Goal: Information Seeking & Learning: Find specific fact

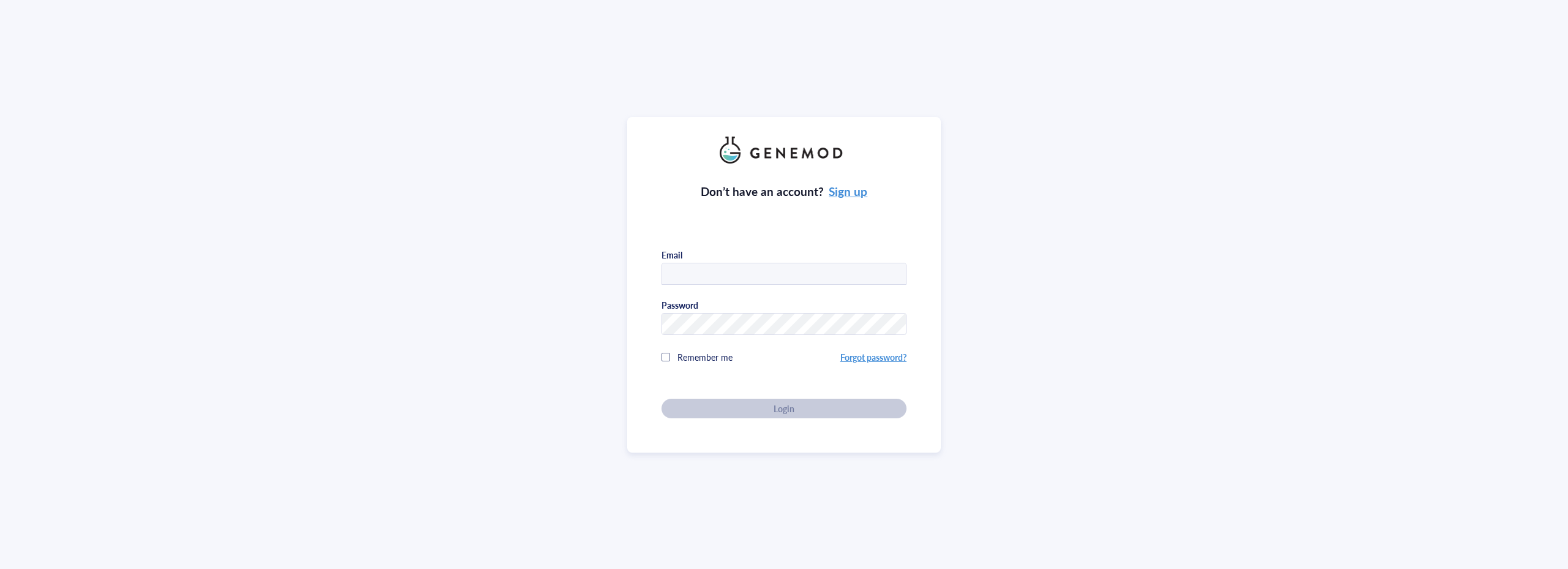
type input "[PERSON_NAME][EMAIL_ADDRESS][DOMAIN_NAME]"
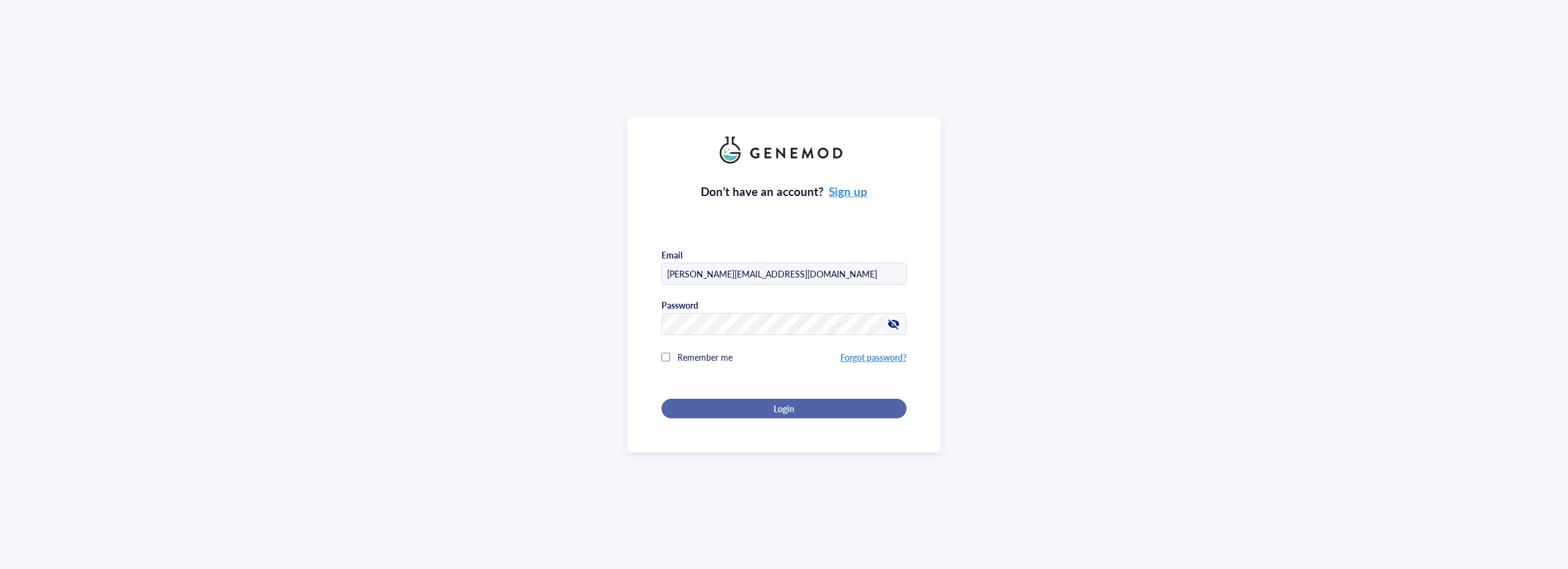
click at [764, 407] on div "Login" at bounding box center [784, 408] width 206 height 11
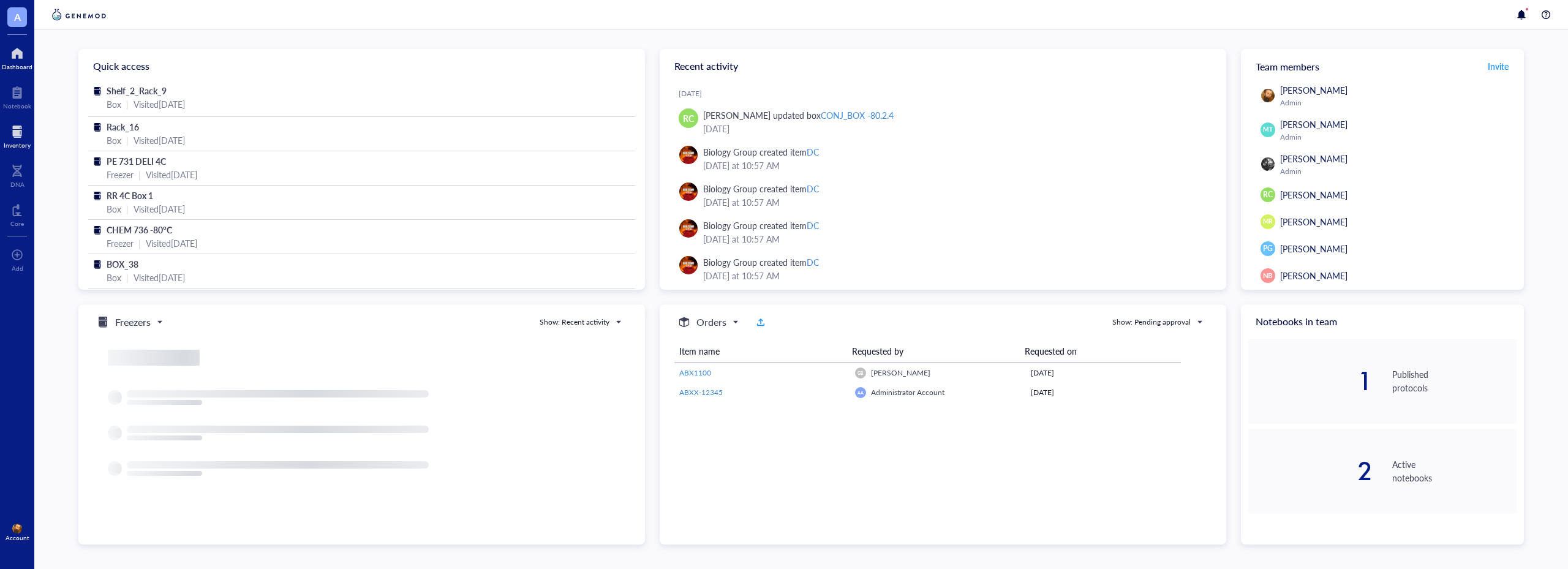
click at [24, 140] on div at bounding box center [17, 131] width 27 height 20
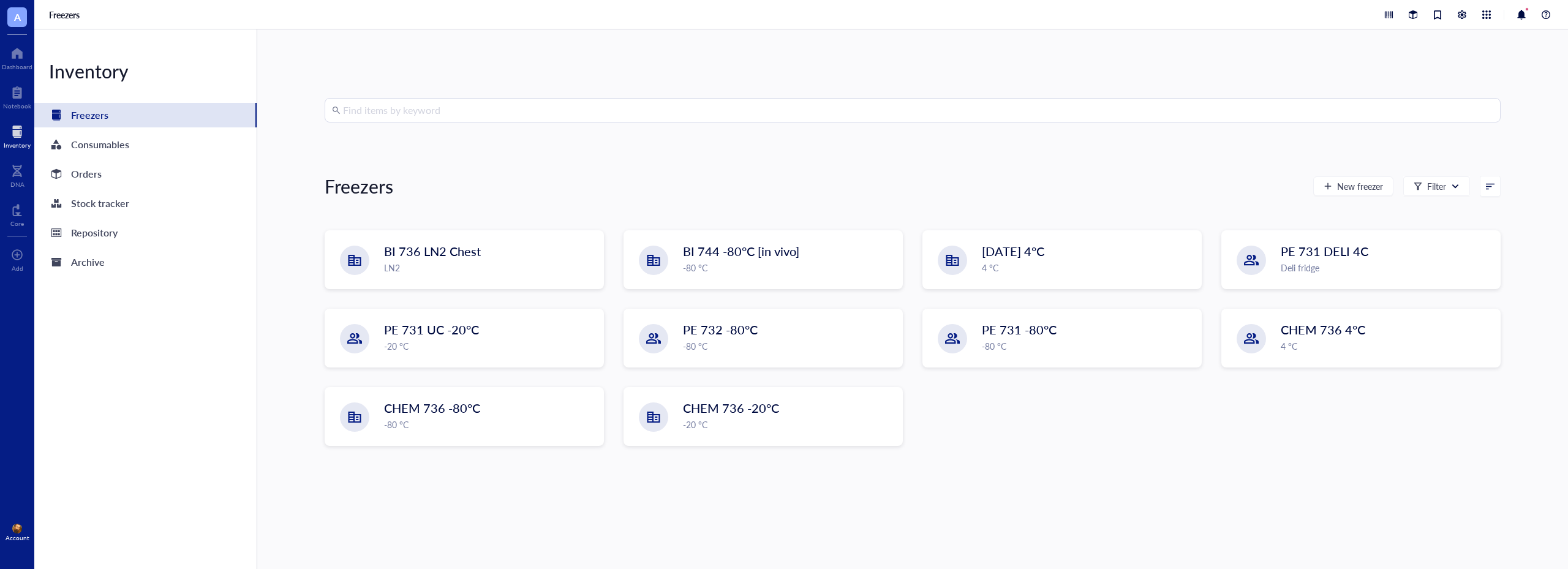
click at [505, 101] on input "search" at bounding box center [918, 110] width 1150 height 23
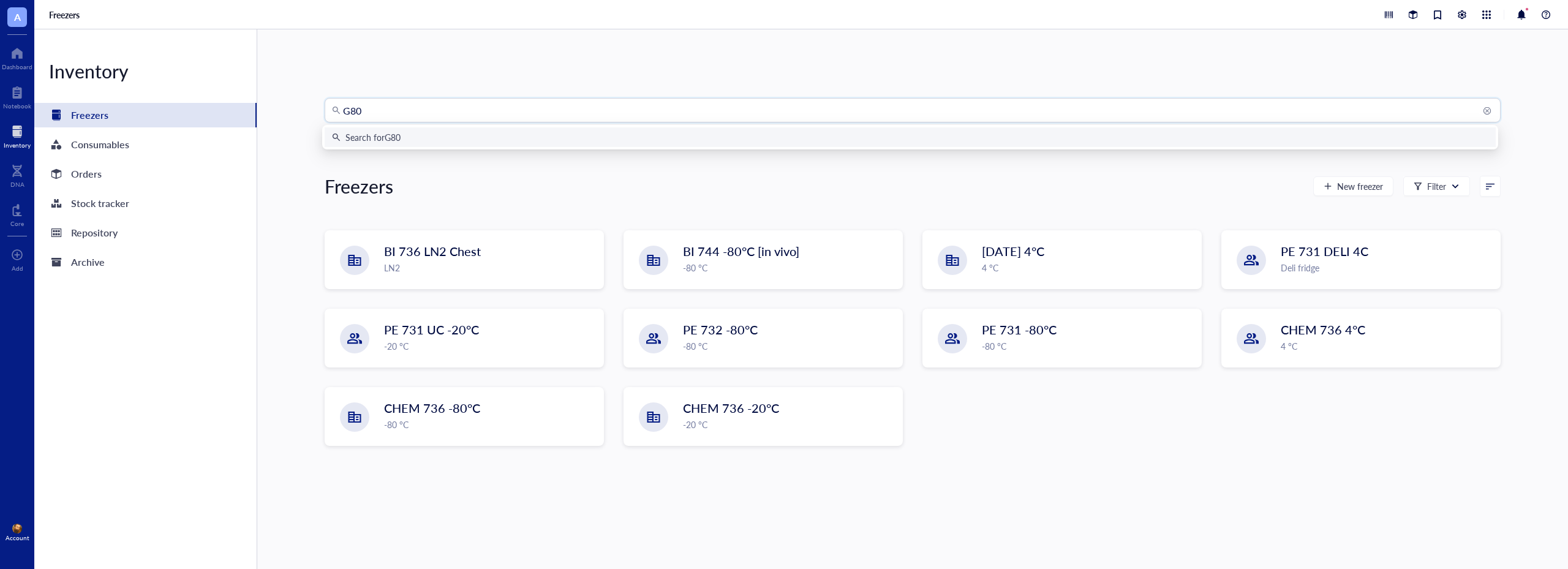
type input "G80S"
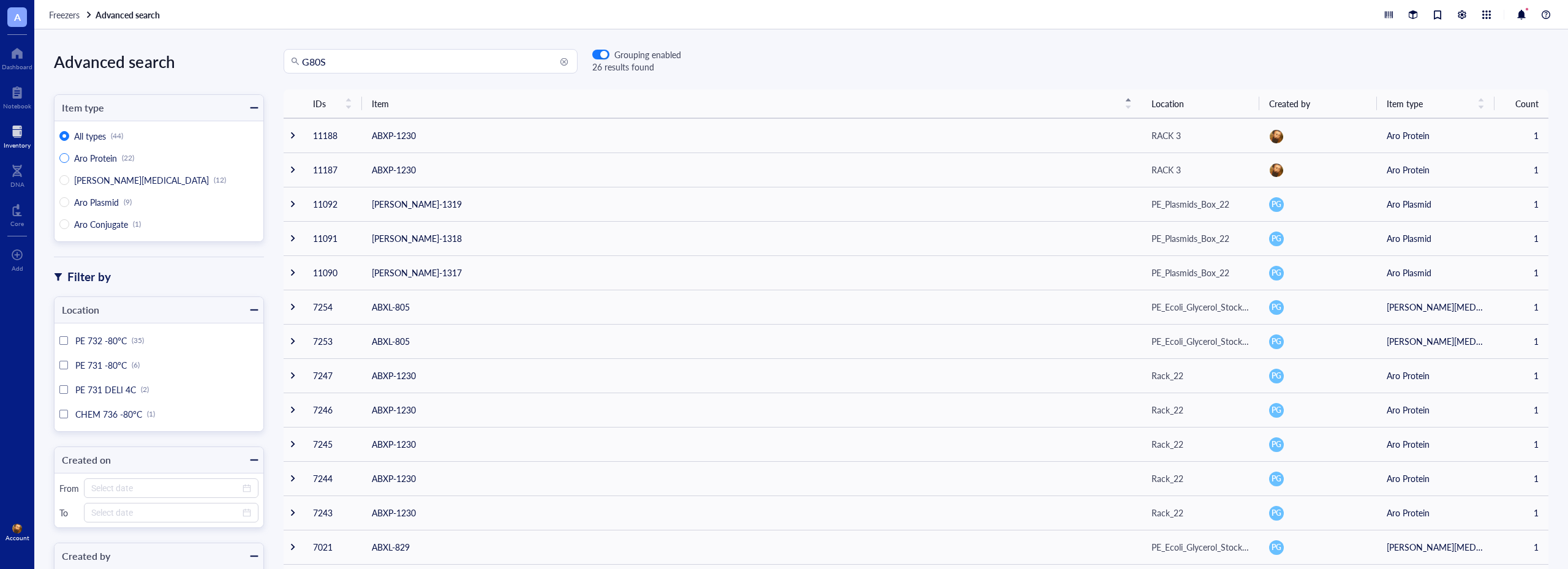
click at [101, 161] on span "Aro Protein" at bounding box center [95, 158] width 43 height 12
click at [69, 161] on input "Aro Protein (22)" at bounding box center [65, 158] width 10 height 10
radio input "true"
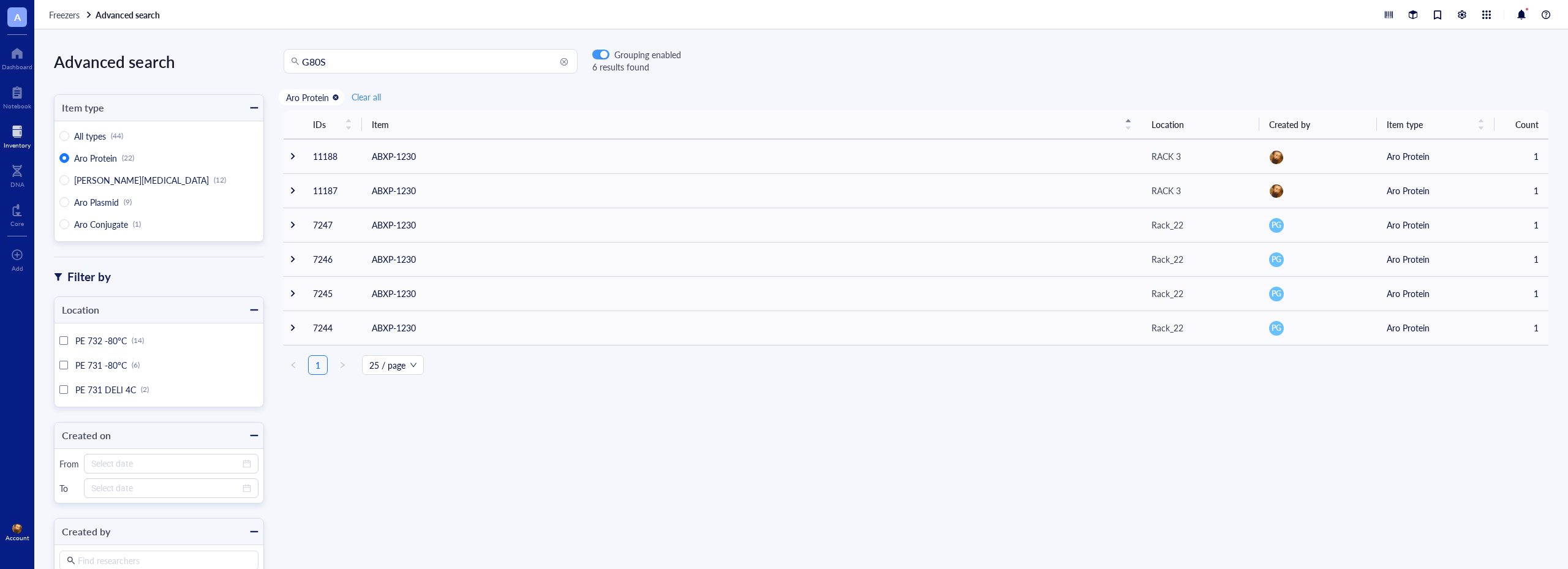
click at [600, 54] on div "button" at bounding box center [604, 55] width 7 height 7
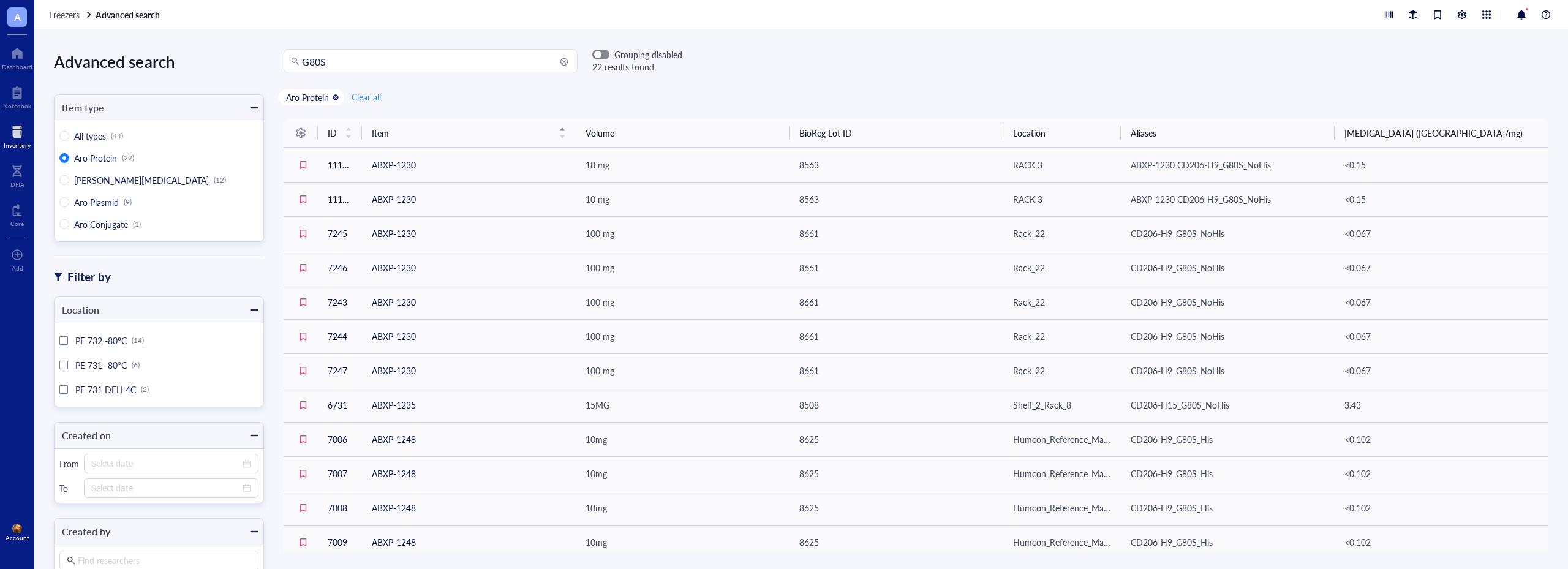
click at [602, 50] on span "button" at bounding box center [601, 54] width 16 height 9
